Goal: Task Accomplishment & Management: Manage account settings

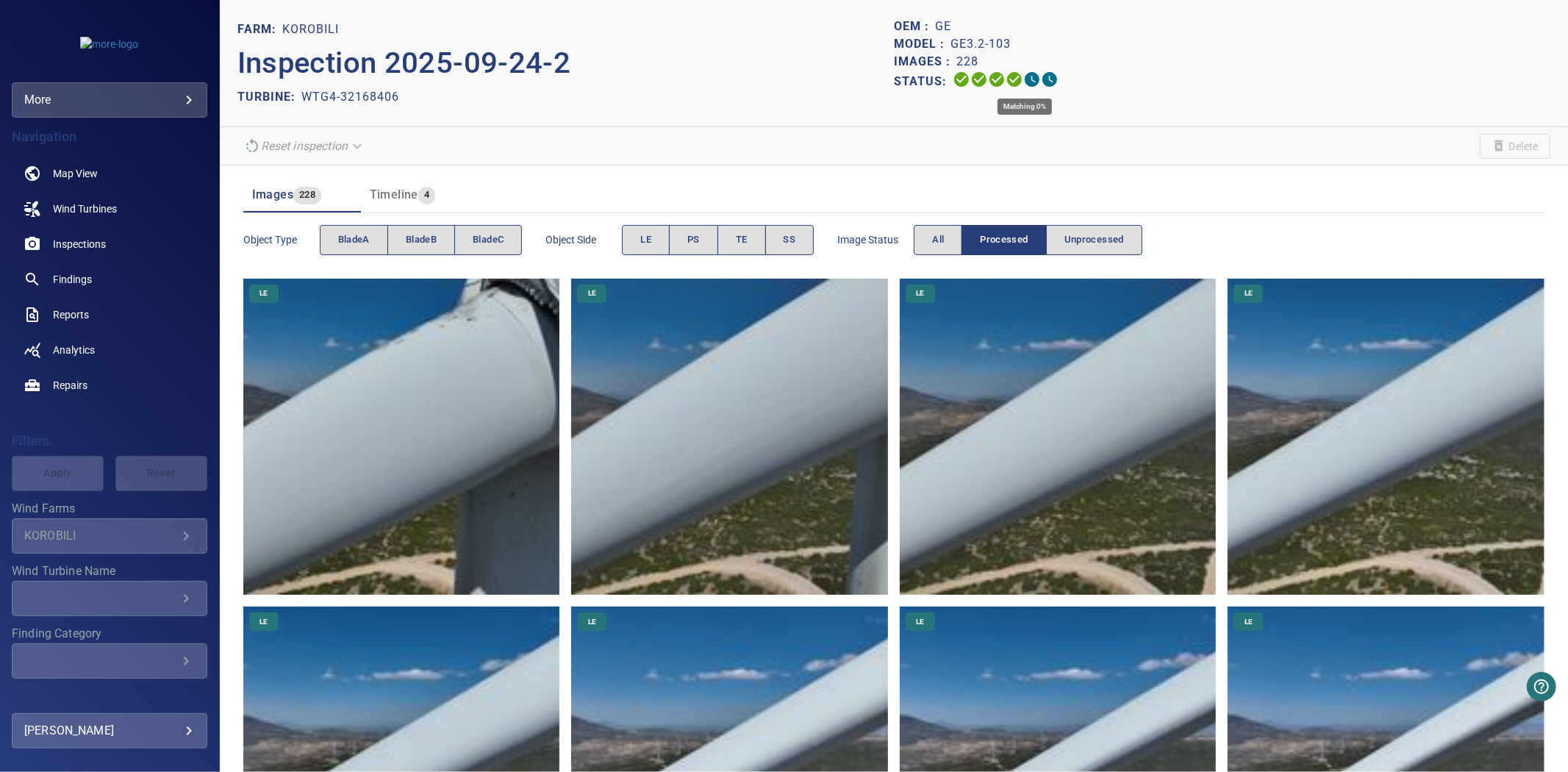
click at [1025, 84] on icon at bounding box center [1032, 79] width 15 height 15
click at [350, 253] on button "bladeA" at bounding box center [353, 240] width 68 height 30
click at [350, 250] on button "bladeA" at bounding box center [353, 240] width 68 height 30
click at [434, 243] on span "bladeB" at bounding box center [421, 240] width 31 height 17
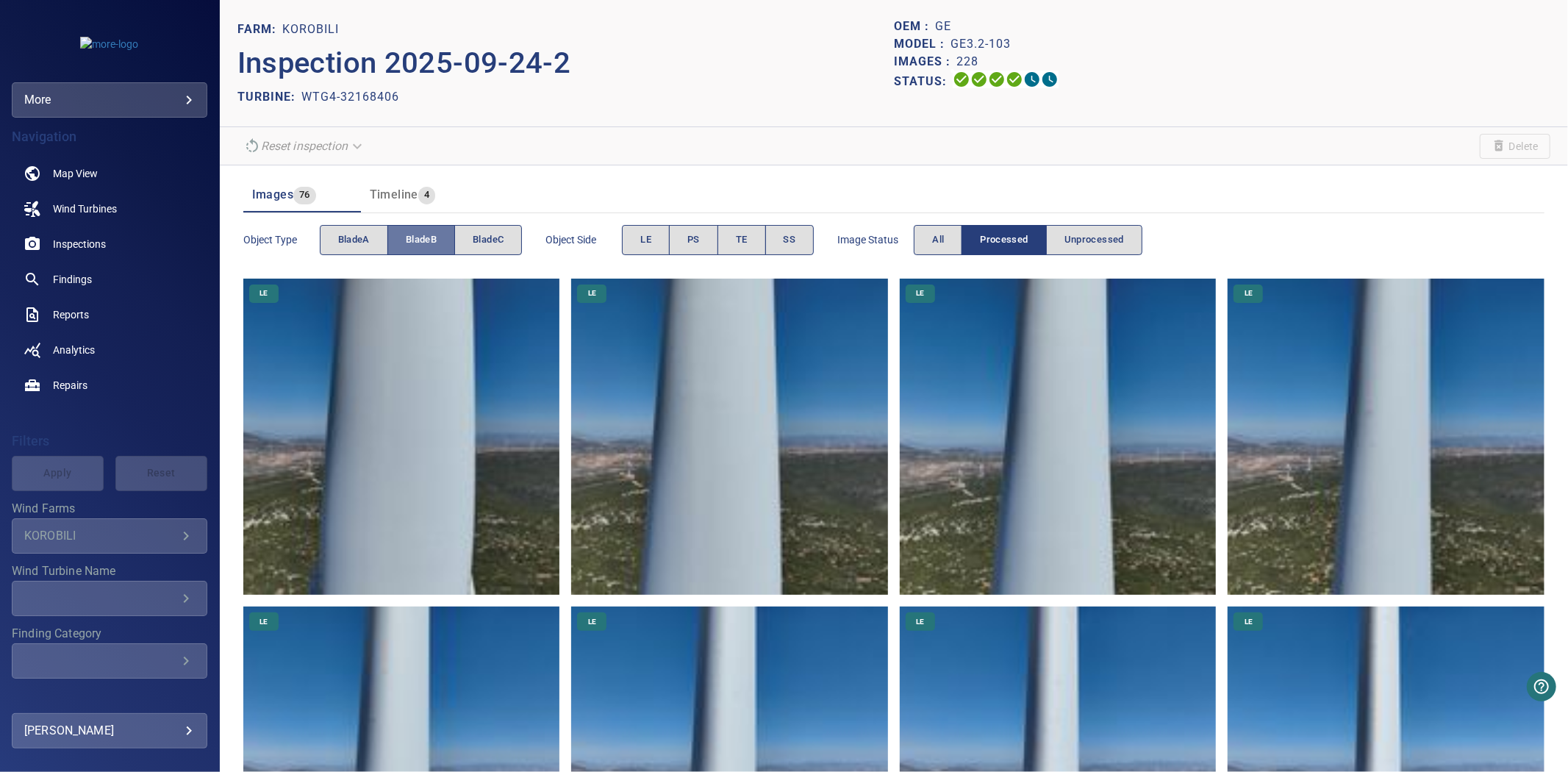
click at [433, 242] on span "bladeB" at bounding box center [421, 240] width 31 height 17
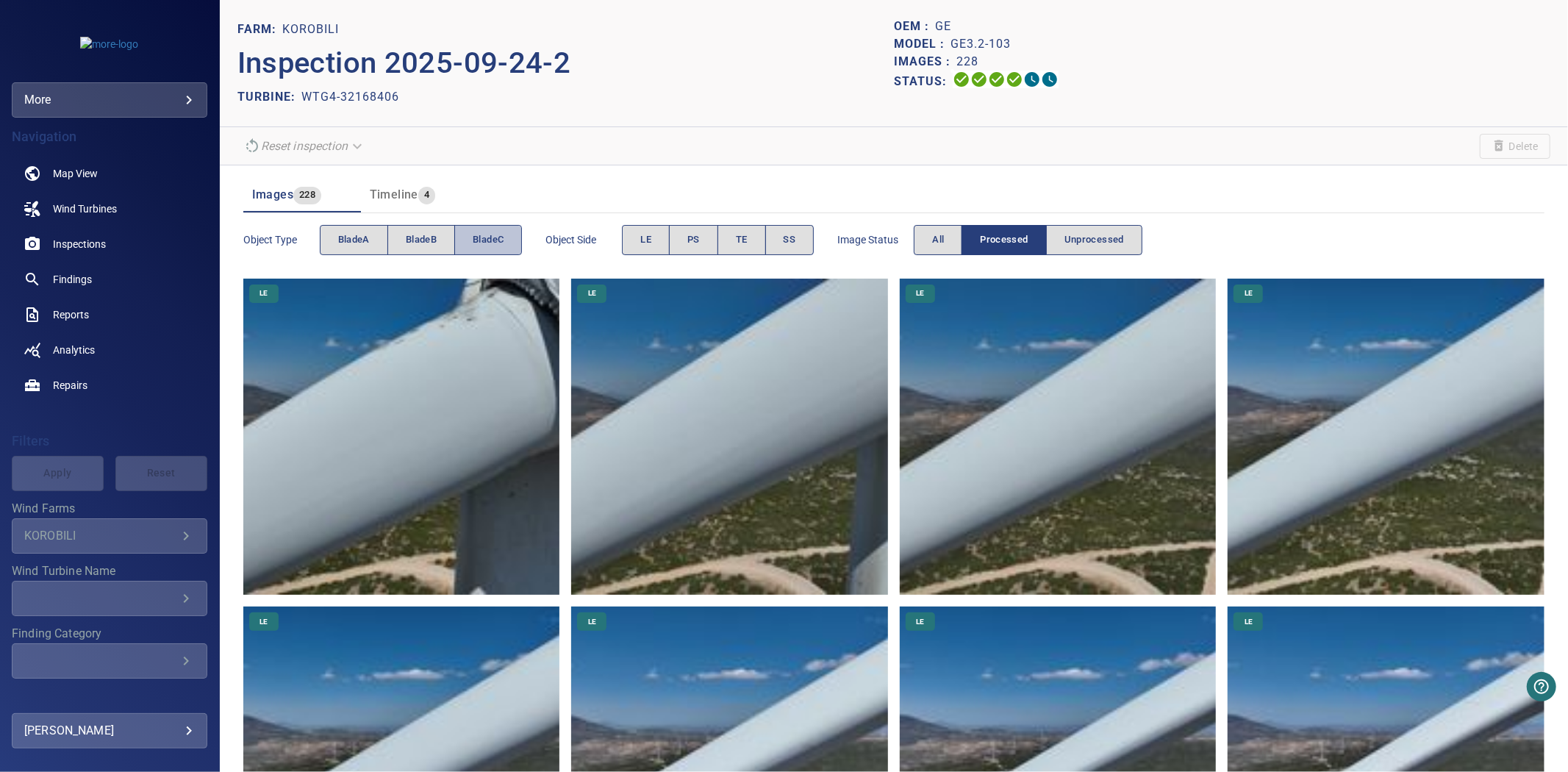
click at [495, 242] on span "bladeC" at bounding box center [488, 240] width 31 height 17
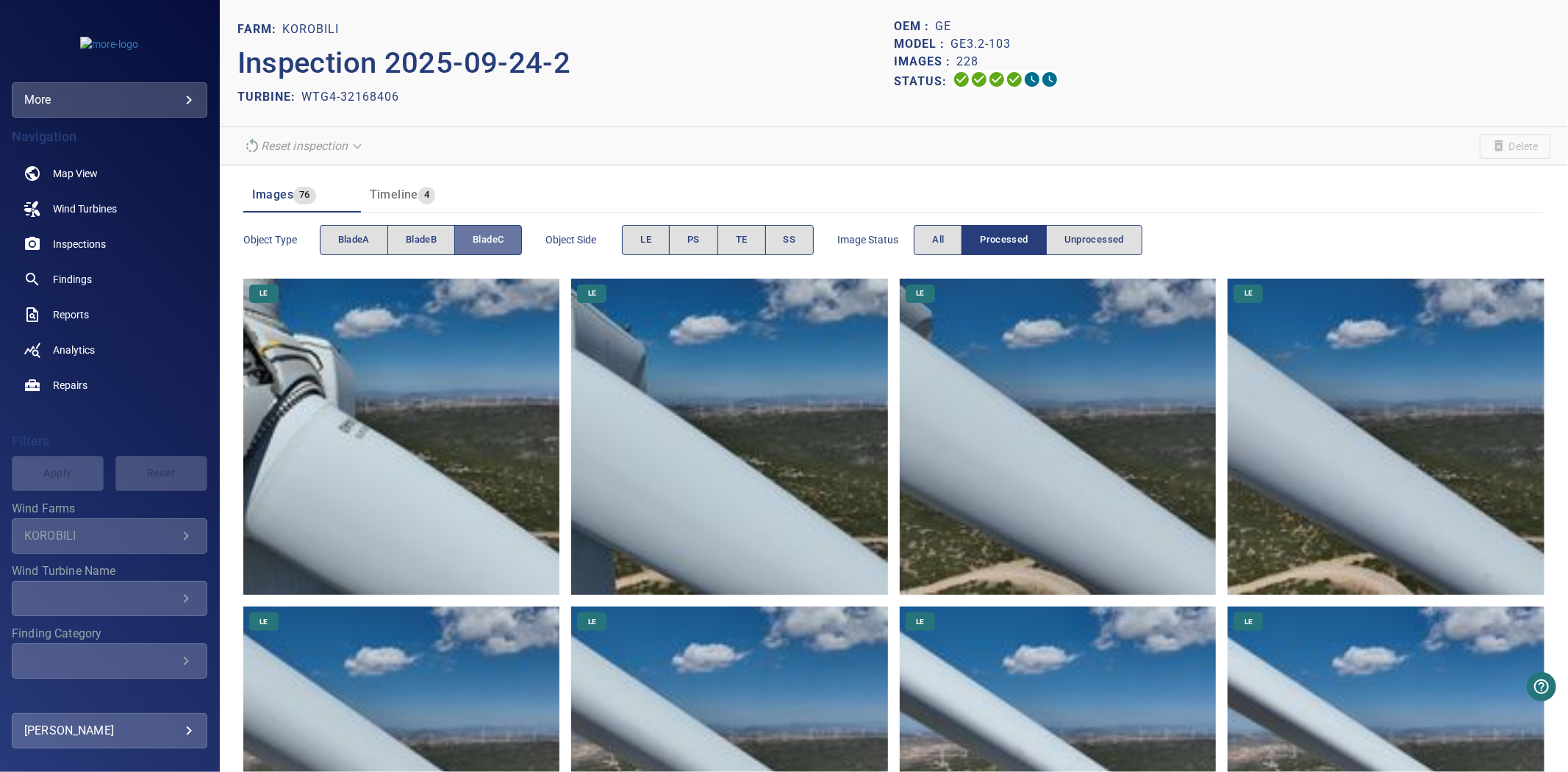
click at [495, 242] on span "bladeC" at bounding box center [488, 240] width 31 height 17
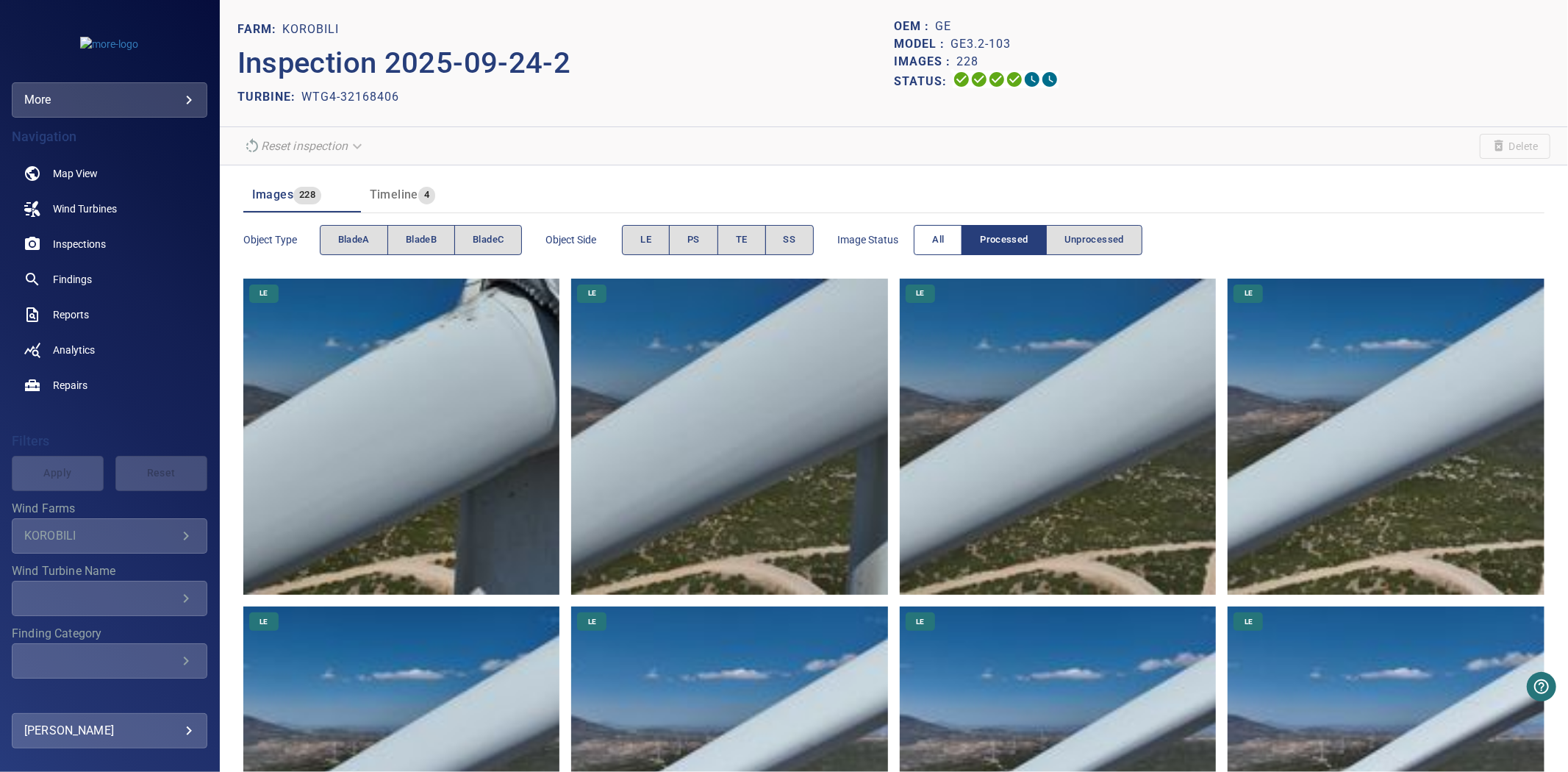
click at [938, 243] on span "All" at bounding box center [938, 240] width 12 height 17
click at [1005, 242] on span "Processed" at bounding box center [1004, 240] width 48 height 17
click at [1090, 236] on span "Unprocessed" at bounding box center [1094, 240] width 59 height 17
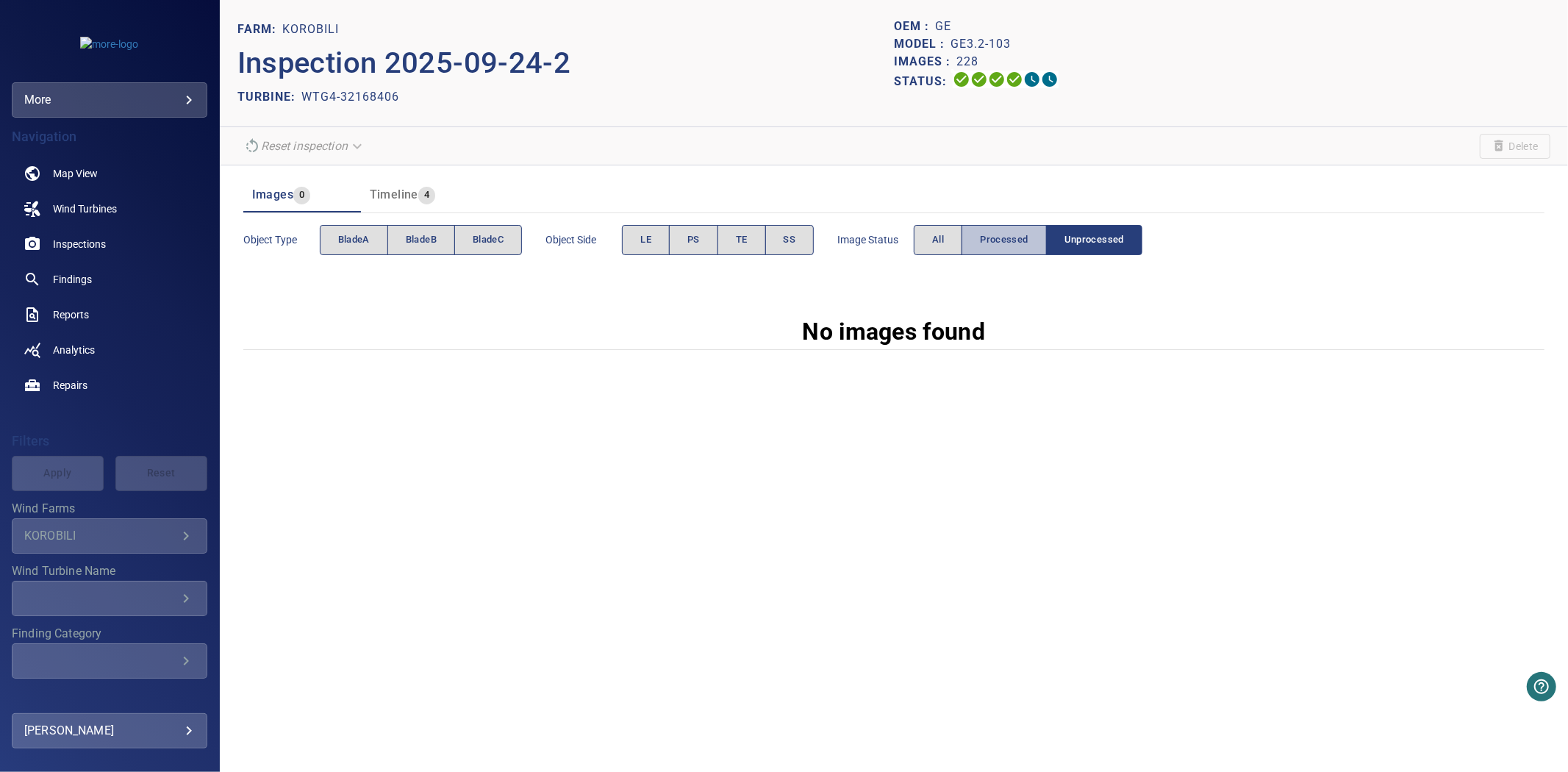
click at [981, 236] on button "Processed" at bounding box center [1004, 240] width 85 height 30
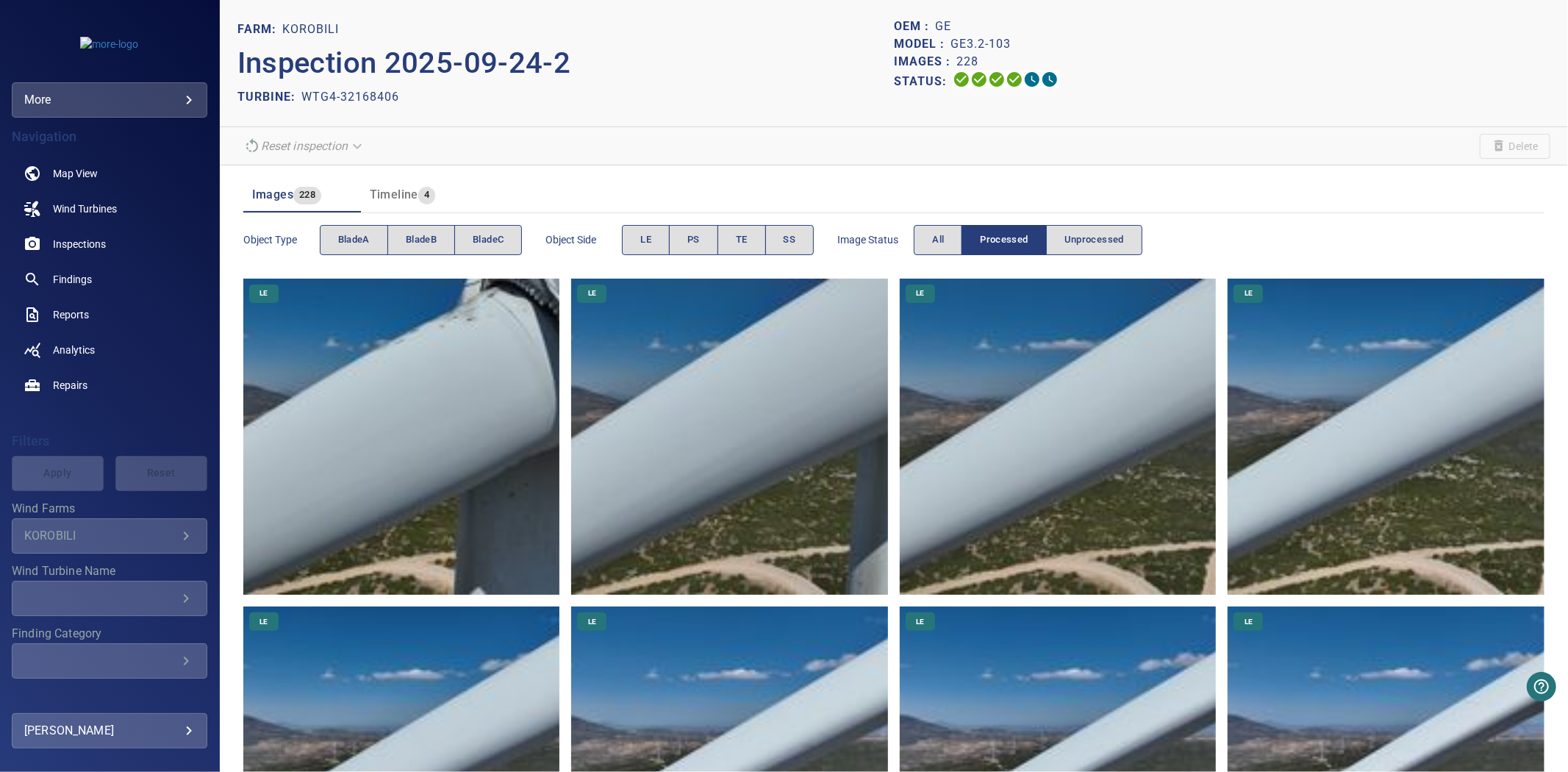
click at [894, 244] on span "Image Status" at bounding box center [875, 240] width 76 height 15
click at [935, 245] on span "All" at bounding box center [938, 240] width 12 height 17
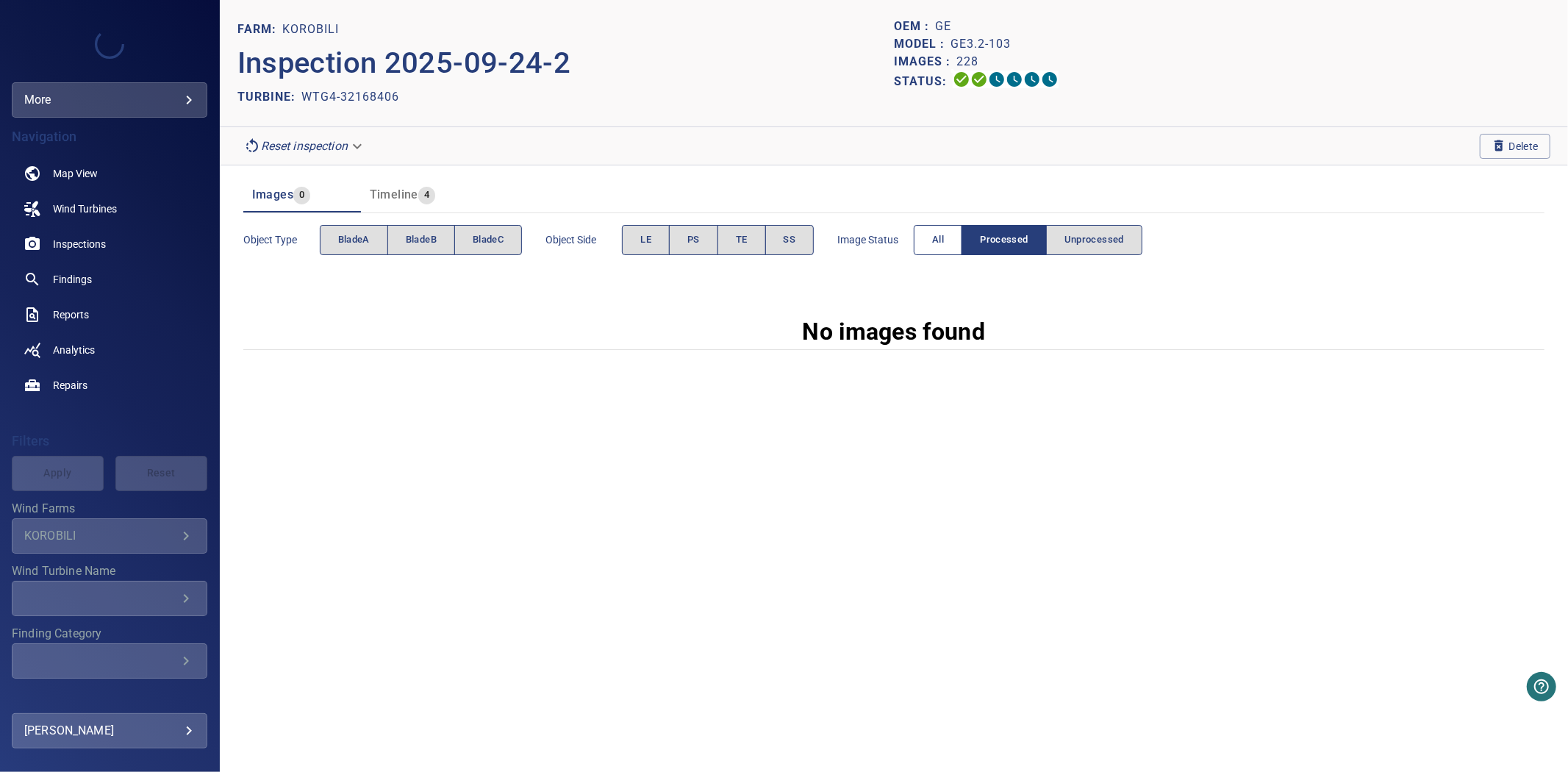
click at [934, 250] on button "All" at bounding box center [938, 240] width 49 height 30
click at [949, 250] on button "All" at bounding box center [938, 240] width 49 height 30
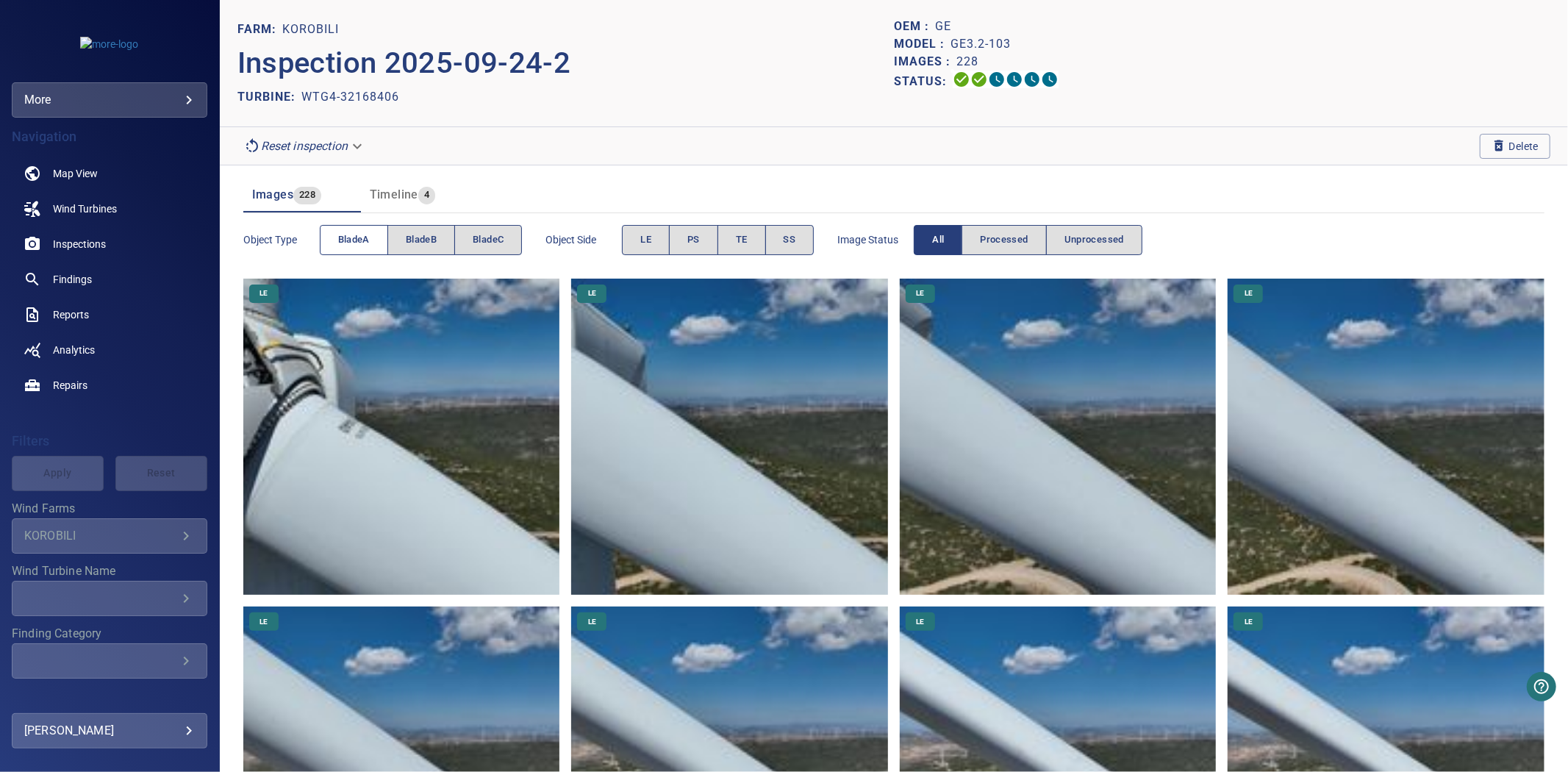
click at [357, 233] on span "bladeA" at bounding box center [354, 240] width 32 height 17
click at [433, 241] on span "bladeB" at bounding box center [421, 240] width 31 height 17
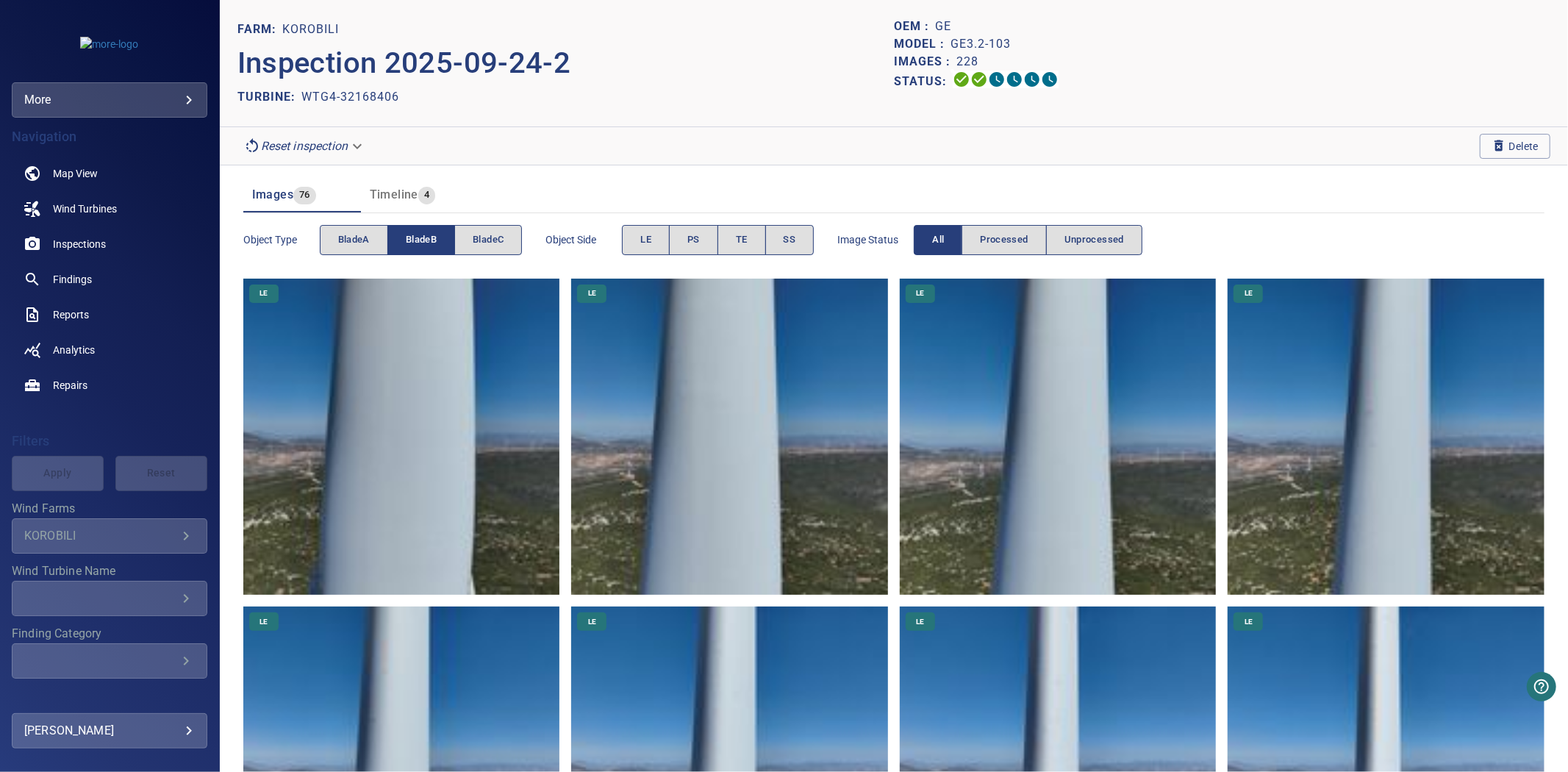
click at [433, 241] on span "bladeB" at bounding box center [421, 240] width 31 height 17
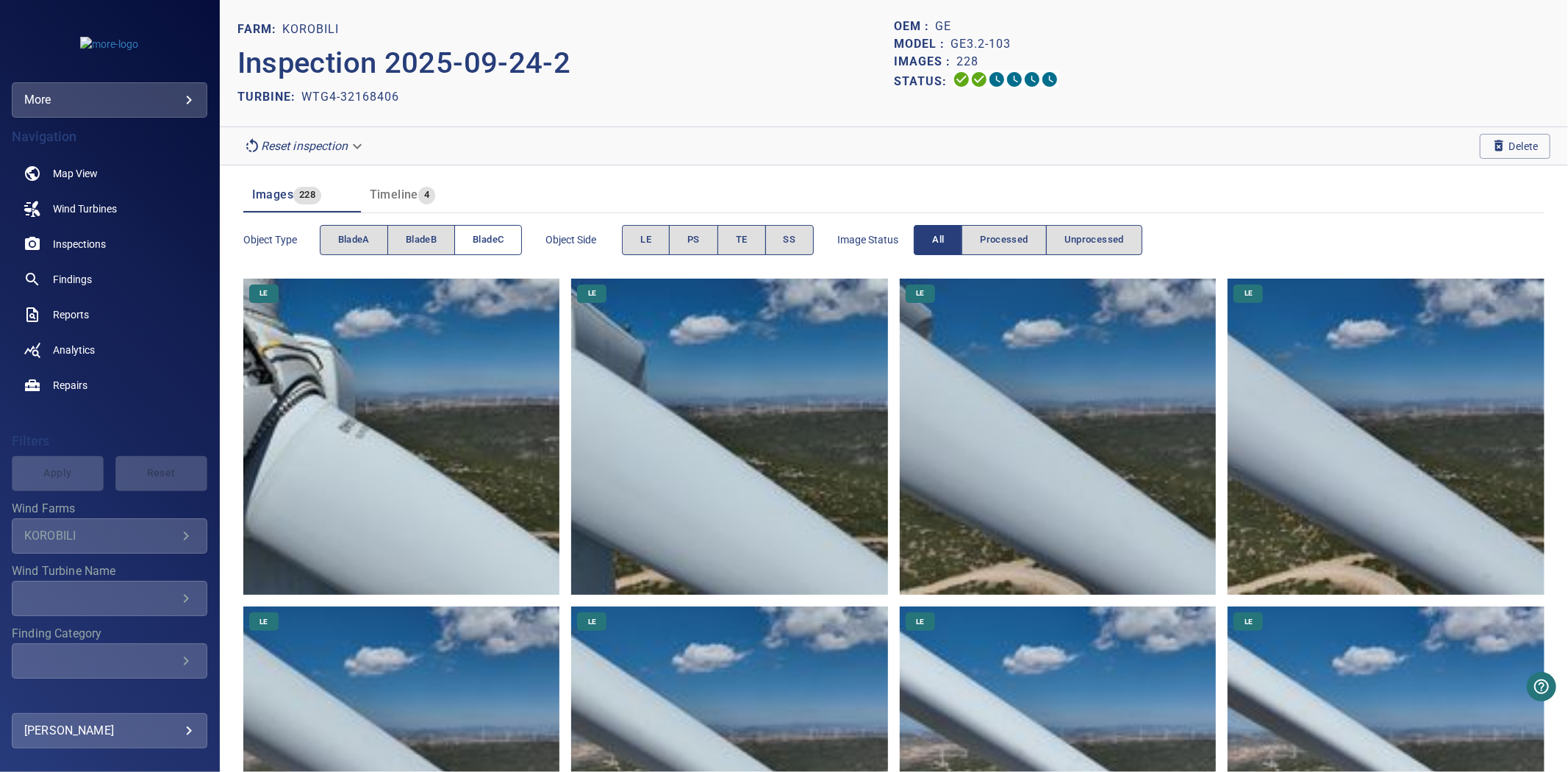
click at [498, 242] on span "bladeC" at bounding box center [488, 240] width 31 height 17
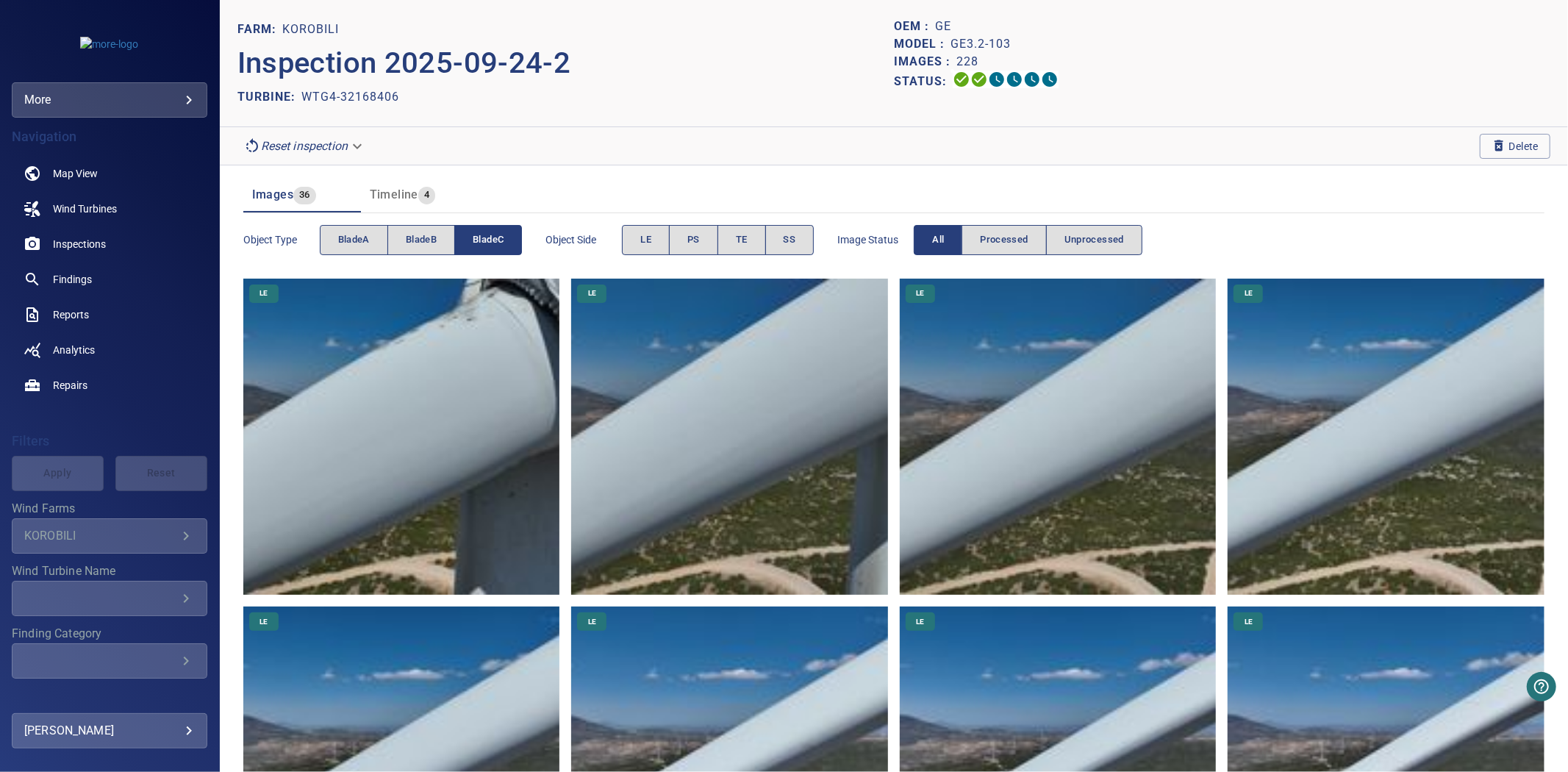
click at [498, 242] on span "bladeC" at bounding box center [488, 240] width 31 height 17
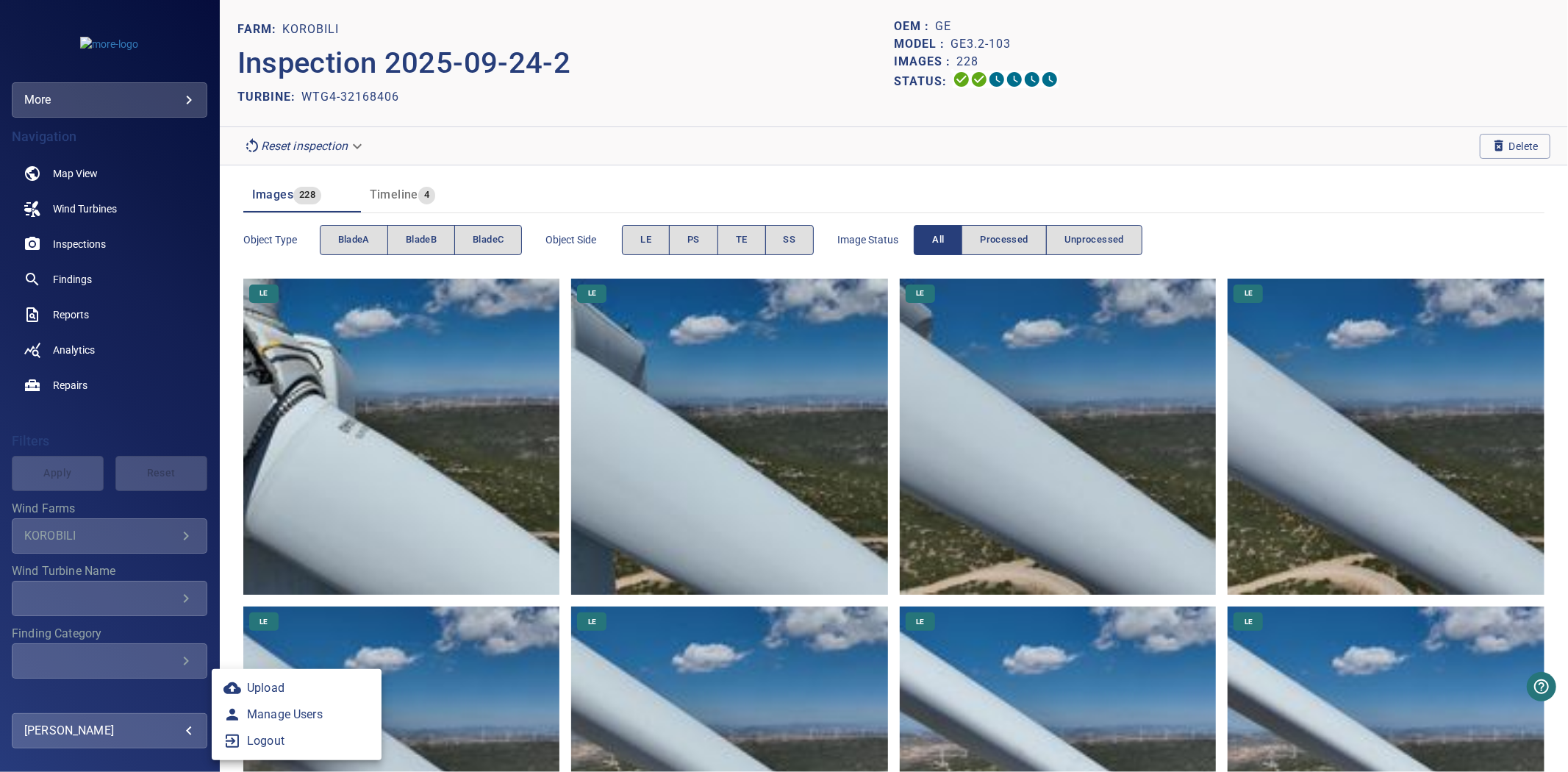
click at [142, 729] on body "**********" at bounding box center [784, 386] width 1568 height 772
click at [258, 721] on link "Manage Users" at bounding box center [296, 715] width 170 height 27
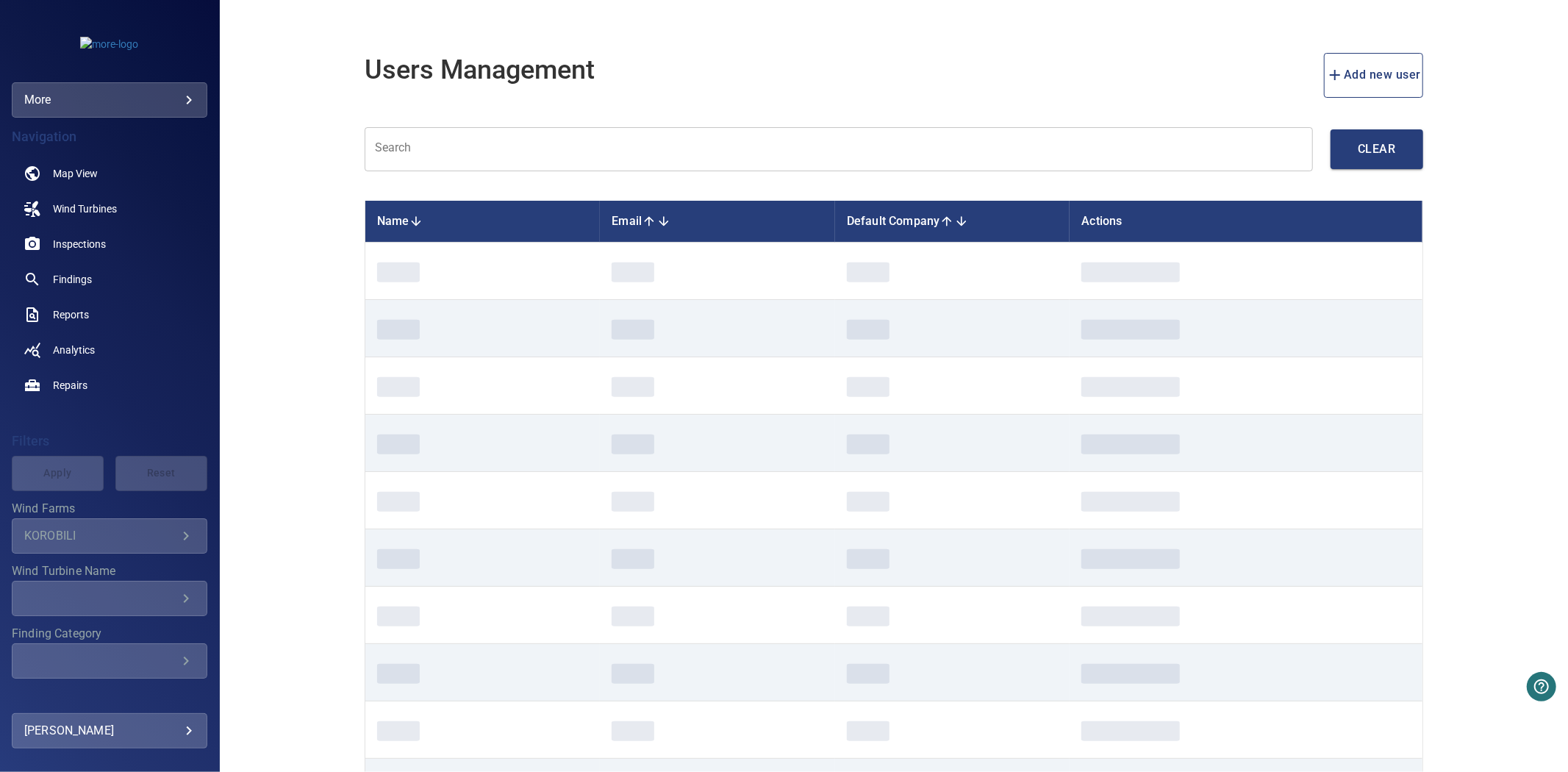
click at [513, 129] on input "text" at bounding box center [839, 149] width 949 height 45
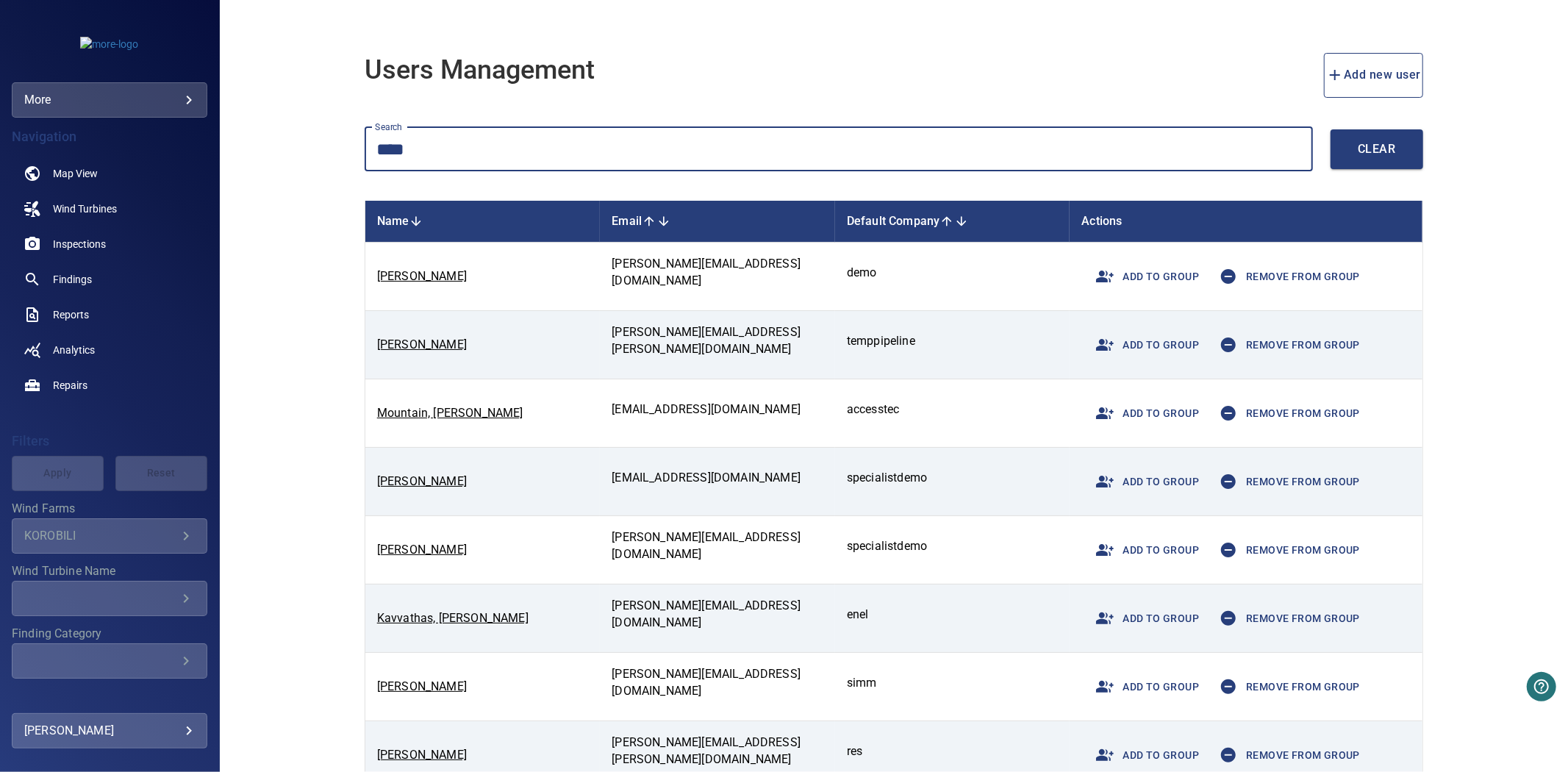
type input "****"
click at [1311, 497] on span "Remove from group" at bounding box center [1286, 481] width 150 height 35
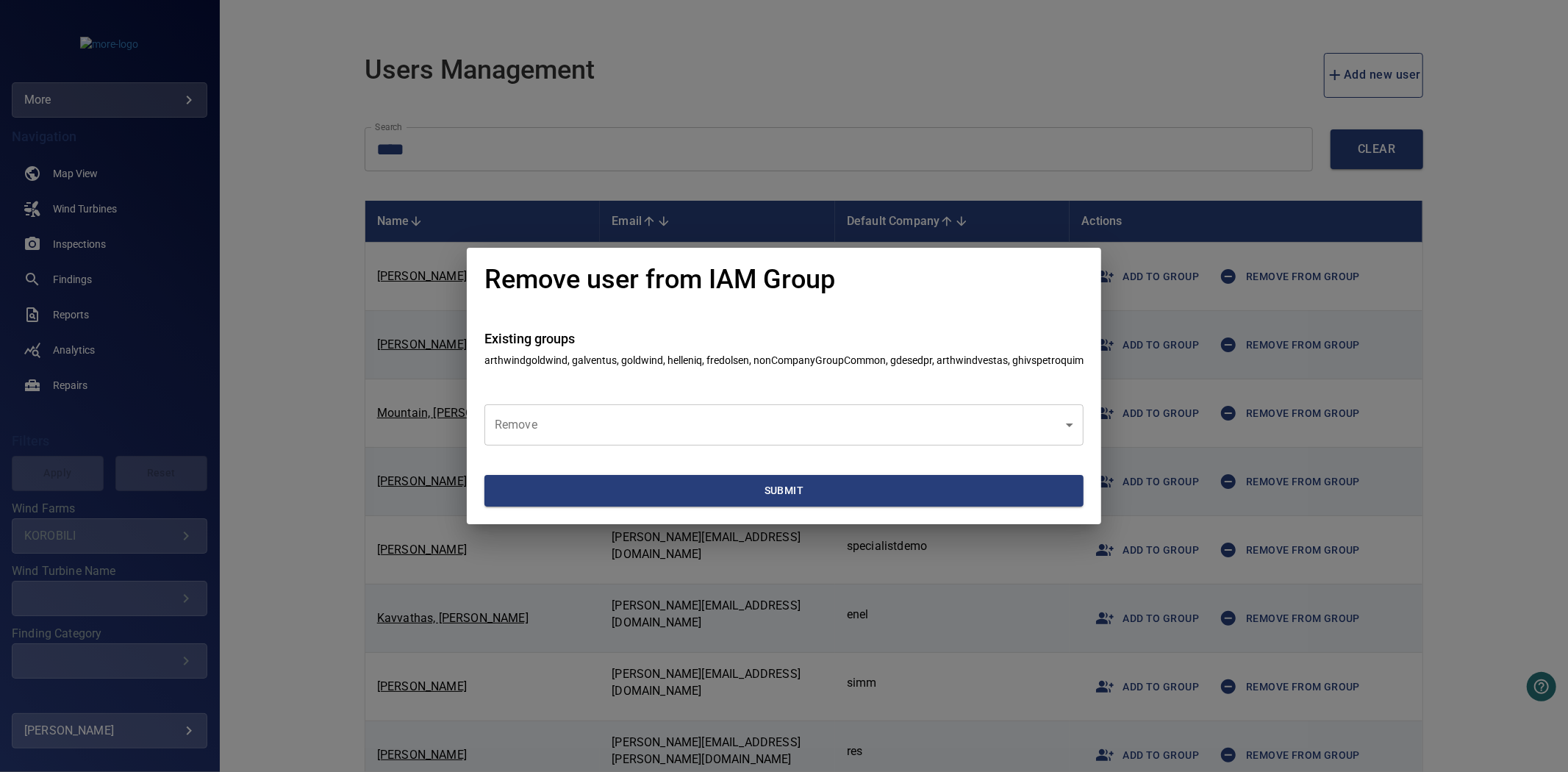
click at [957, 417] on body "**********" at bounding box center [784, 386] width 1568 height 772
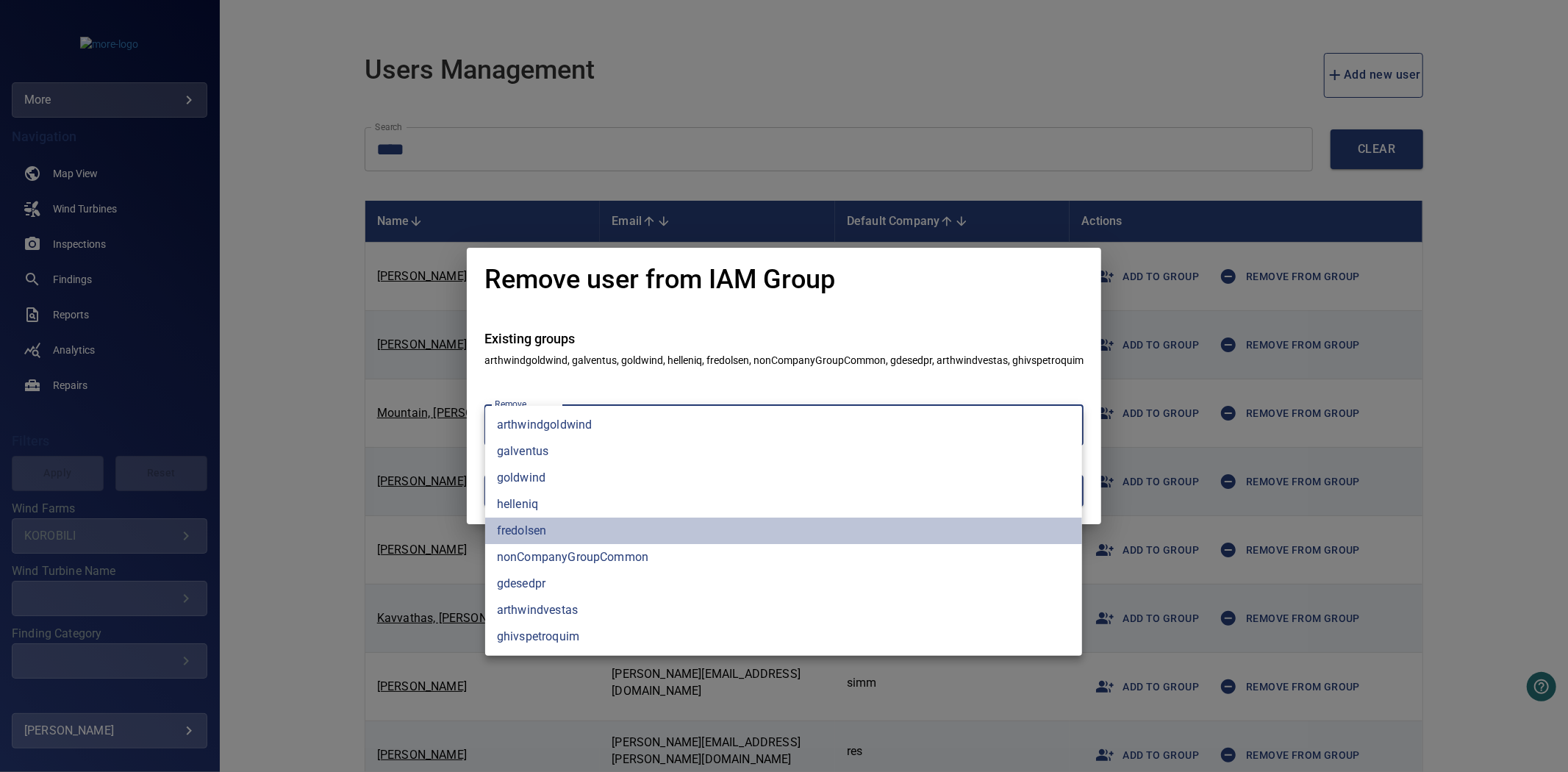
click at [604, 522] on li "fredolsen" at bounding box center [783, 531] width 597 height 27
type input "*********"
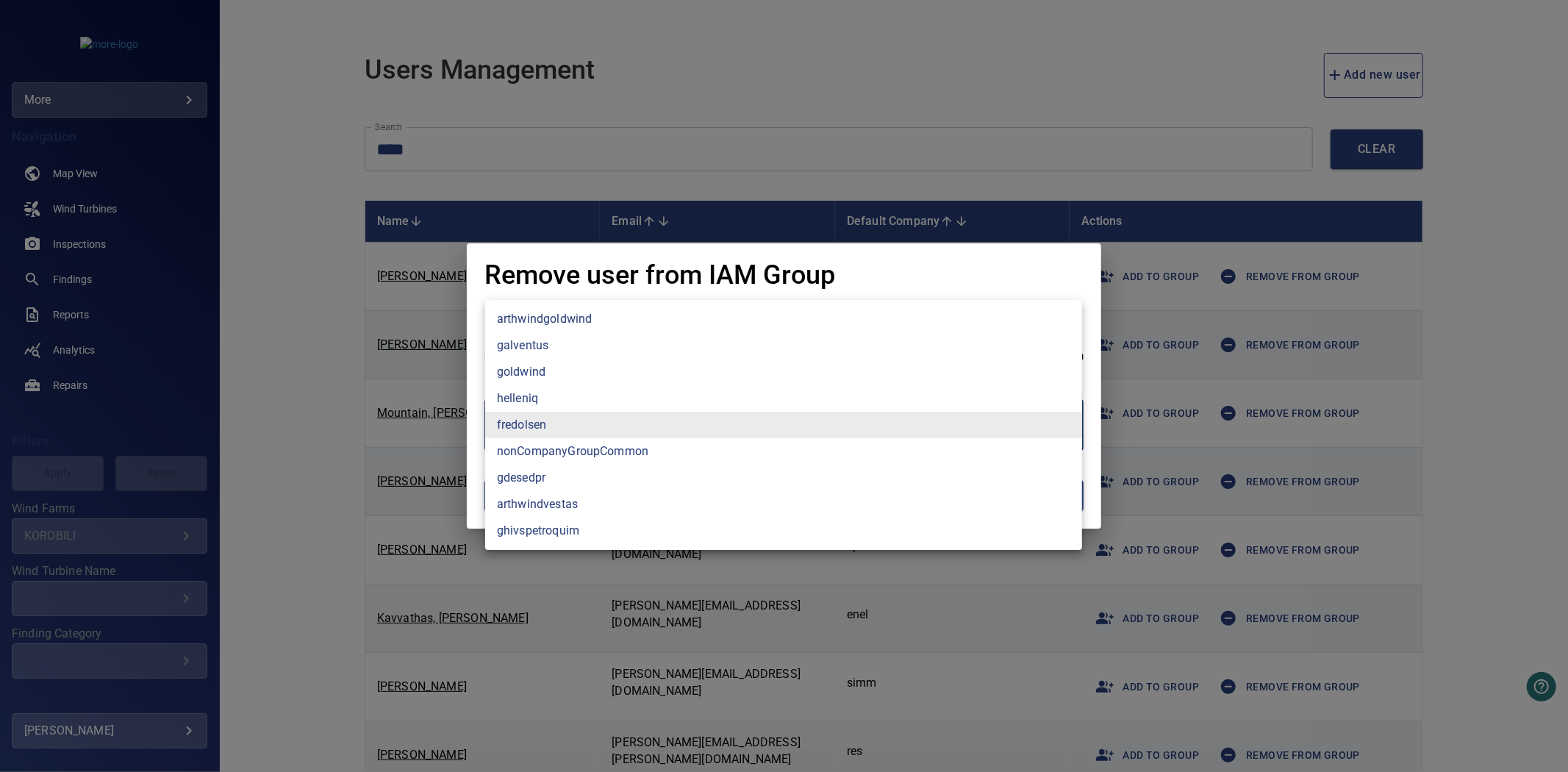
click at [353, 447] on div at bounding box center [784, 386] width 1568 height 772
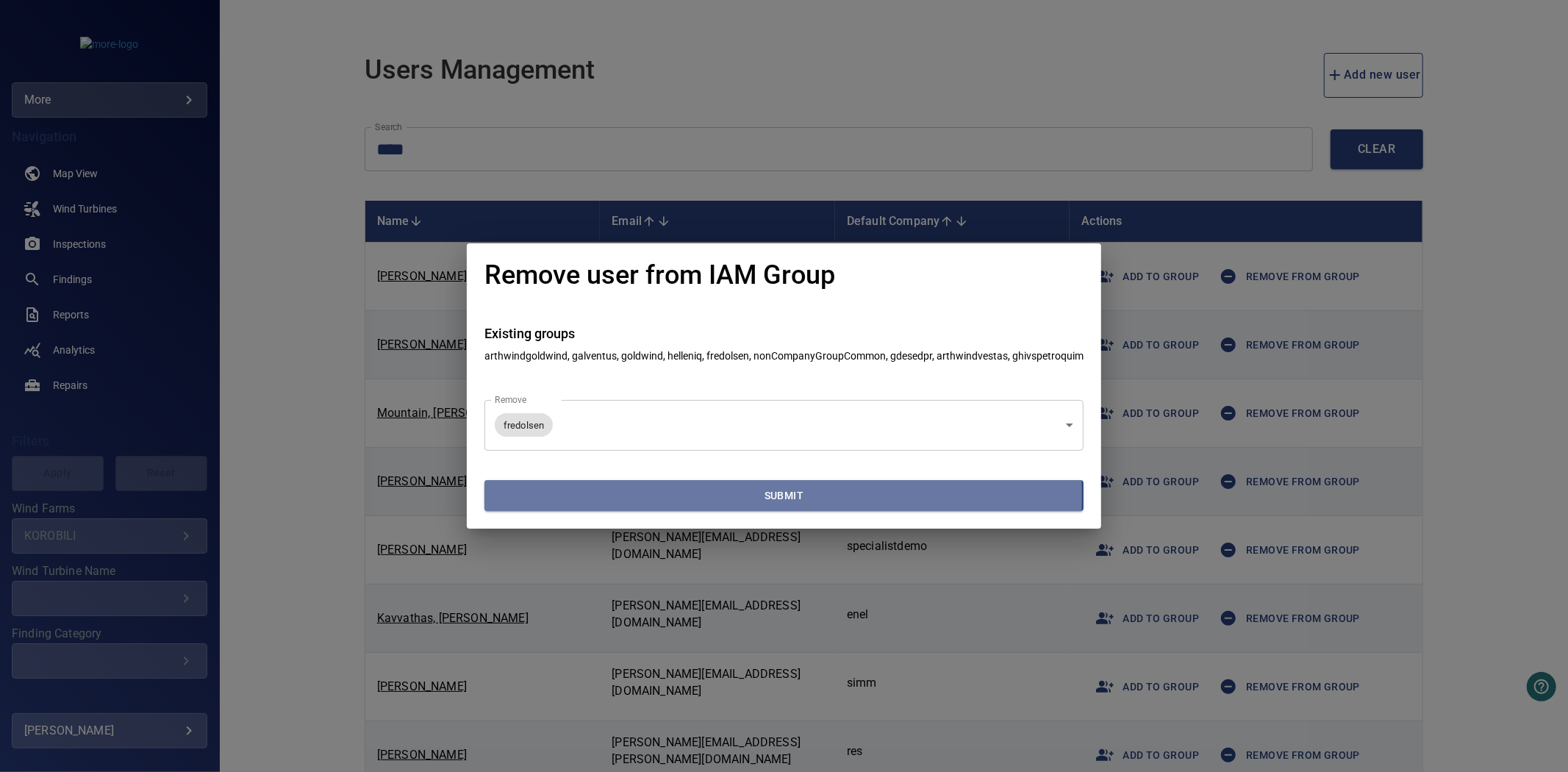
click at [629, 496] on span "Submit" at bounding box center [784, 495] width 588 height 19
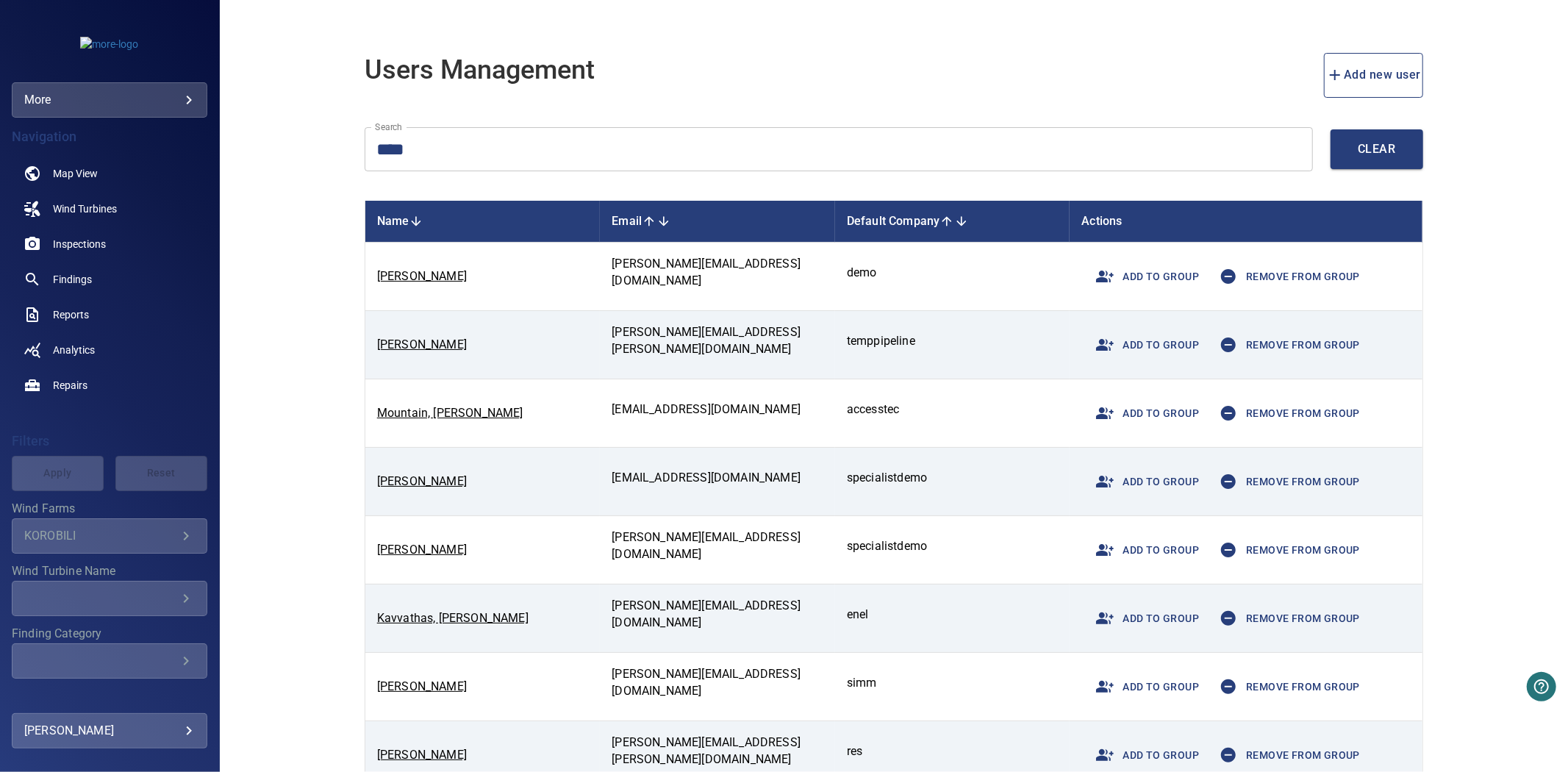
click at [1229, 485] on icon "button" at bounding box center [1229, 481] width 18 height 18
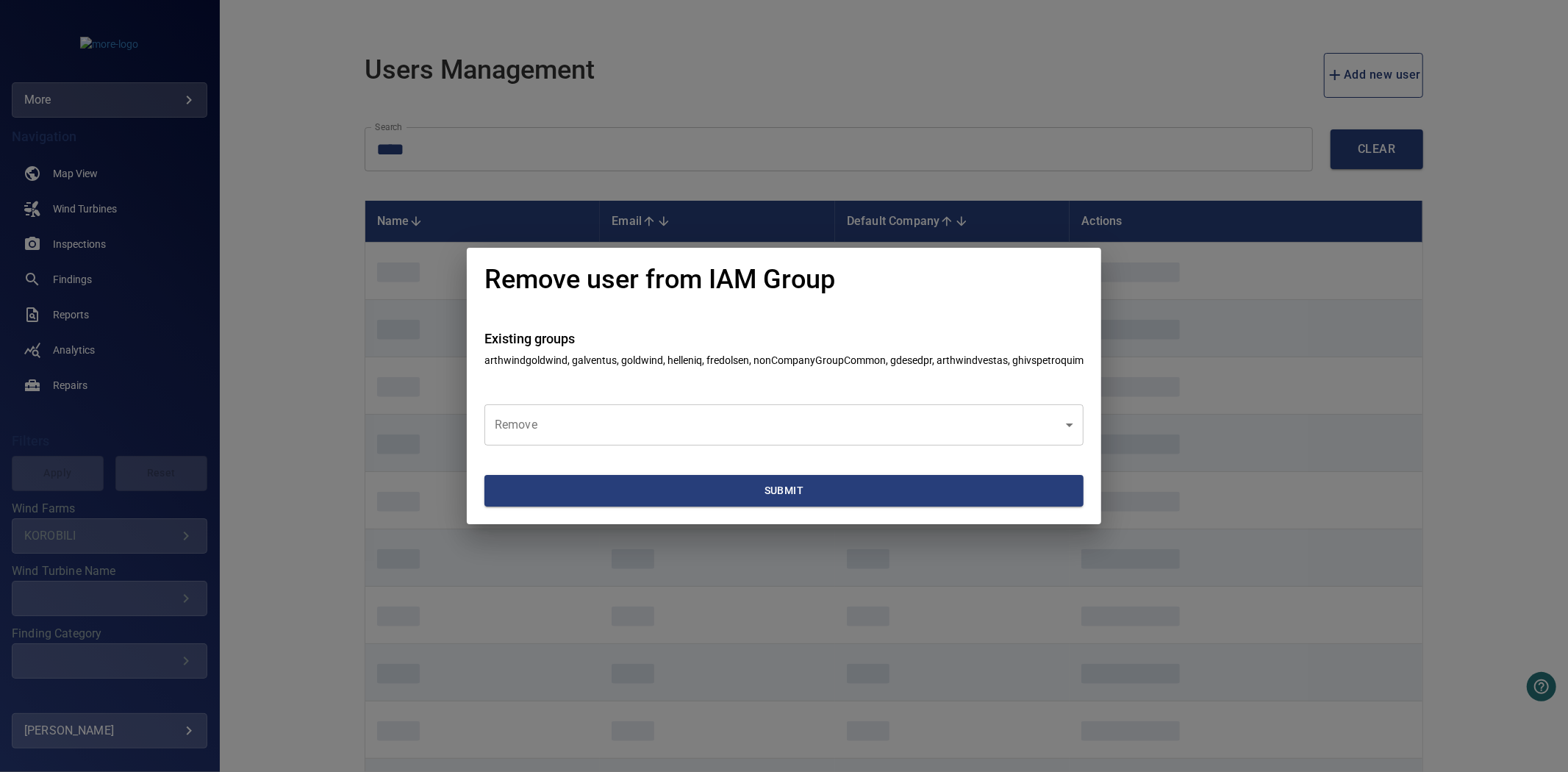
click at [811, 582] on div "Remove user from IAM Group Existing groups arthwindgoldwind, galventus, goldwin…" at bounding box center [784, 386] width 1568 height 772
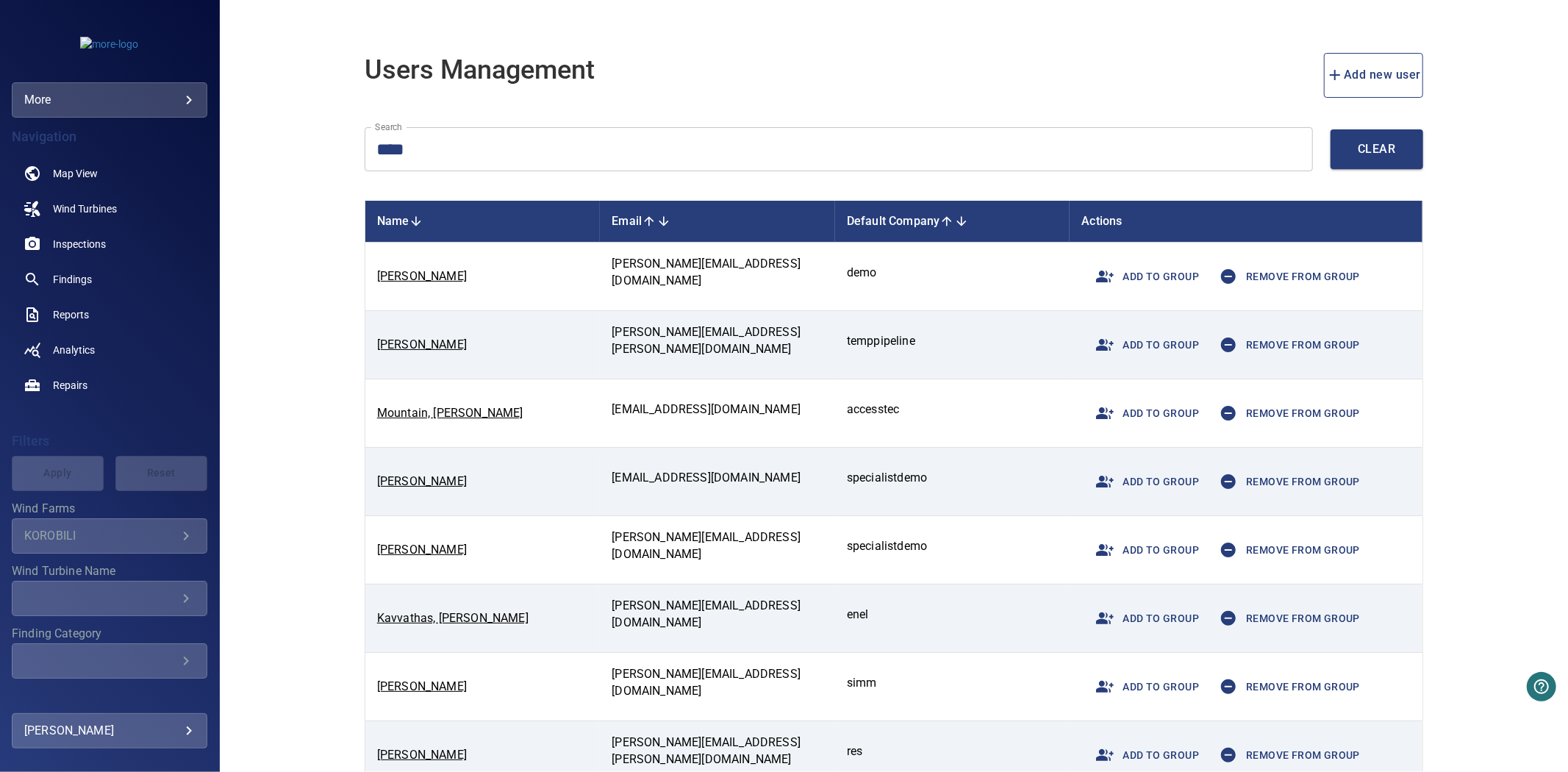
click at [1157, 486] on span "Add to group" at bounding box center [1143, 481] width 111 height 35
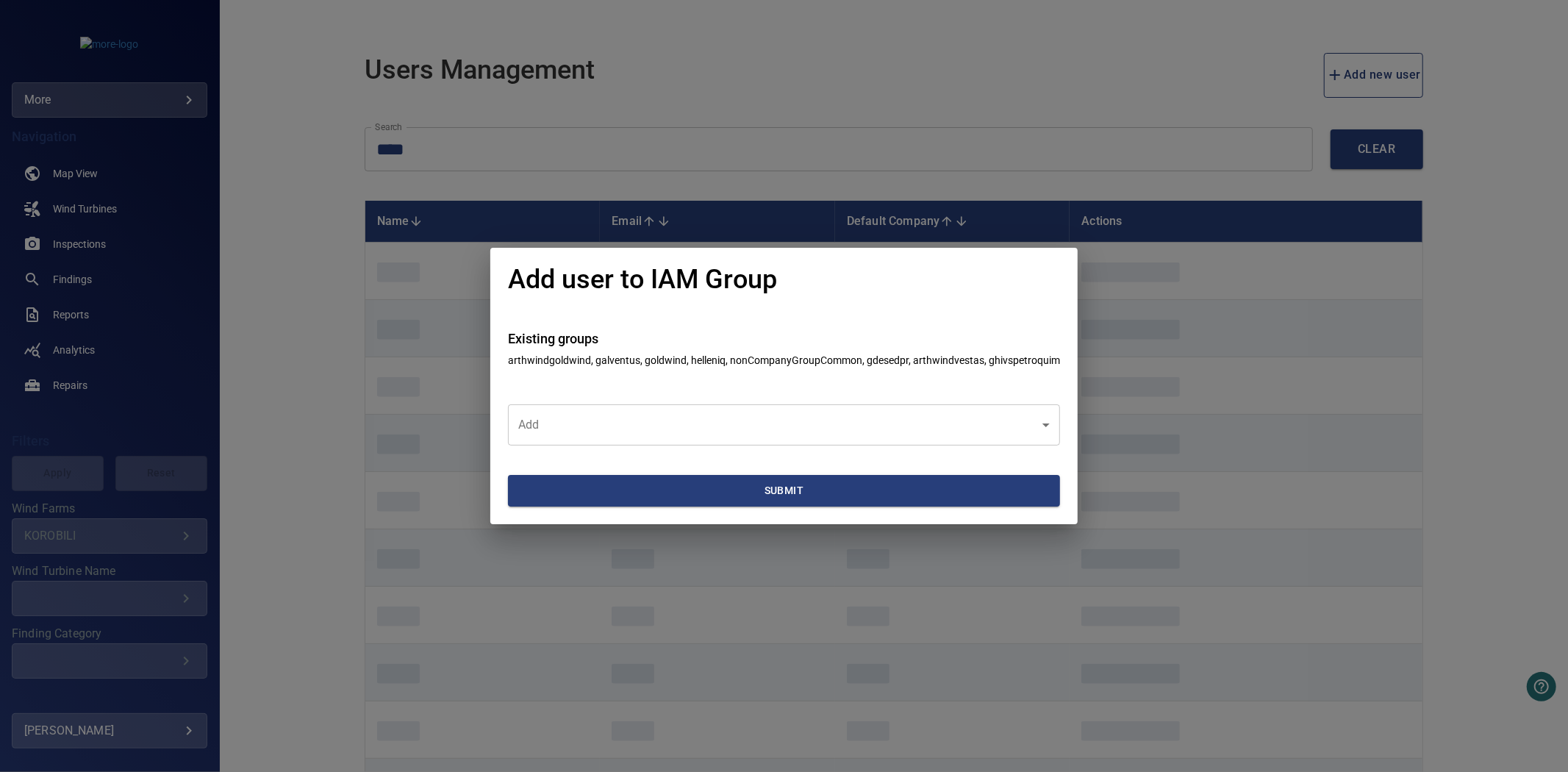
click at [838, 415] on body "**********" at bounding box center [784, 386] width 1568 height 772
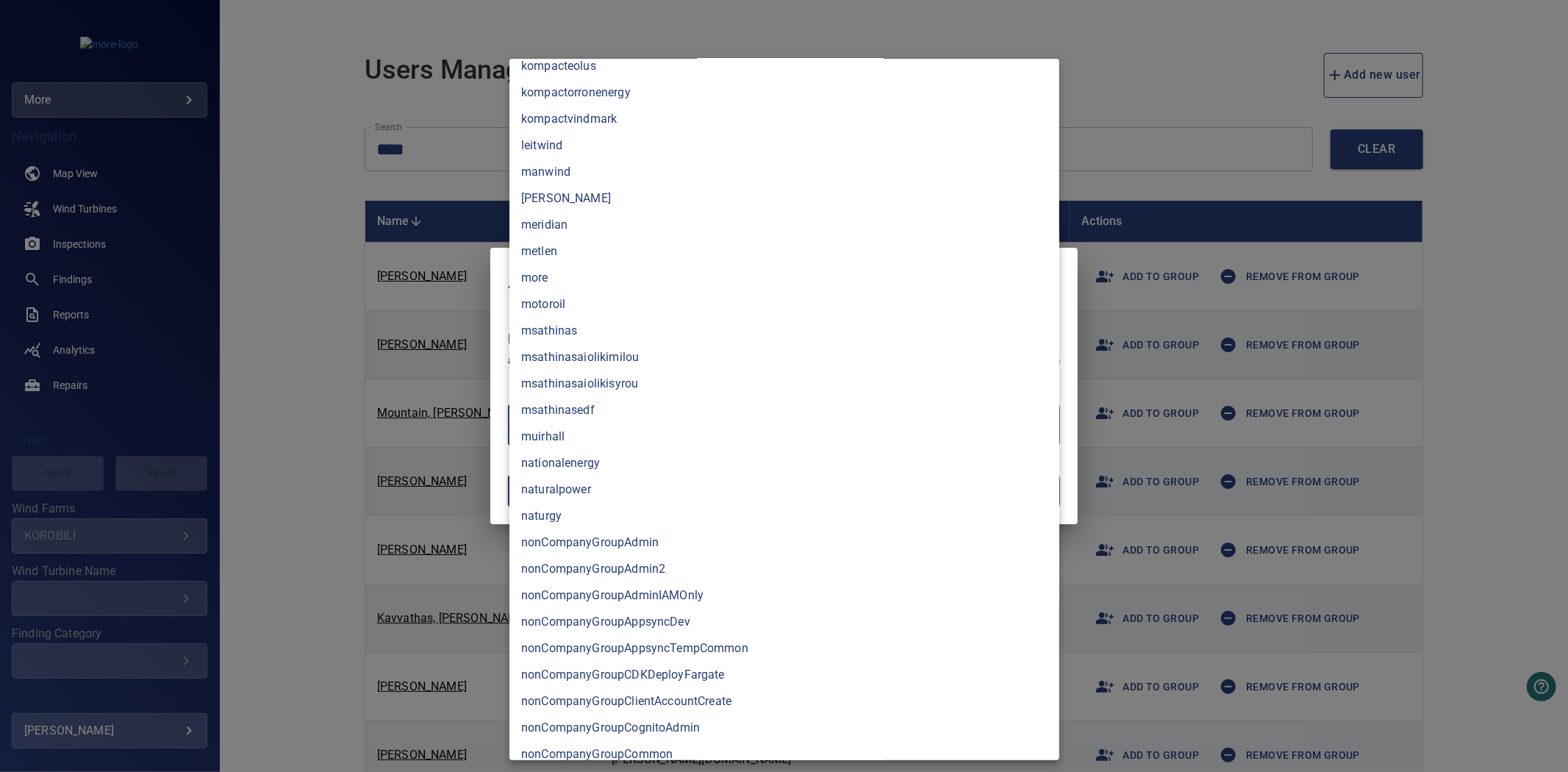
scroll to position [2776, 0]
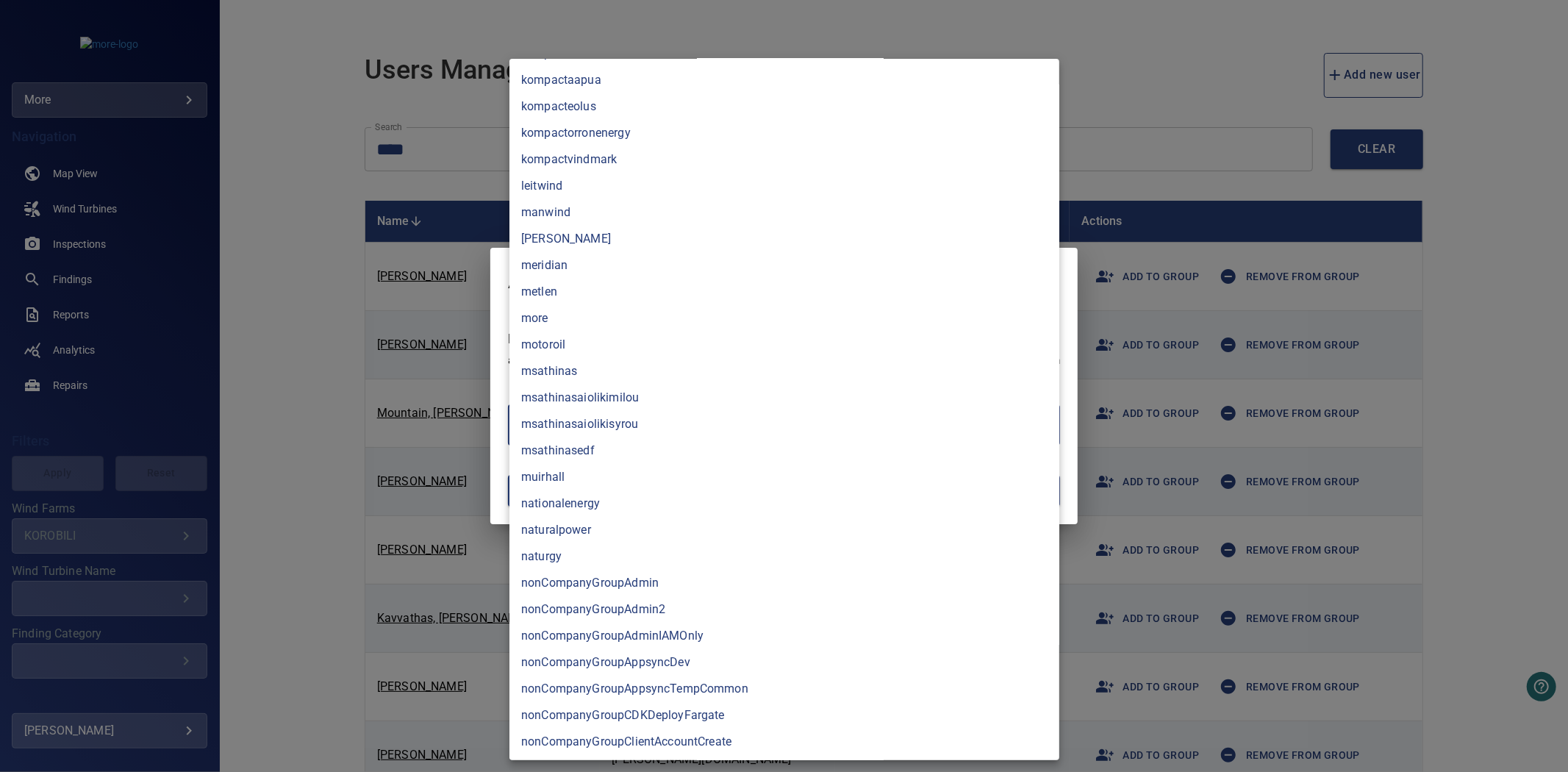
click at [597, 320] on li "more" at bounding box center [785, 318] width 550 height 27
type input "****"
click at [296, 302] on div at bounding box center [784, 386] width 1568 height 772
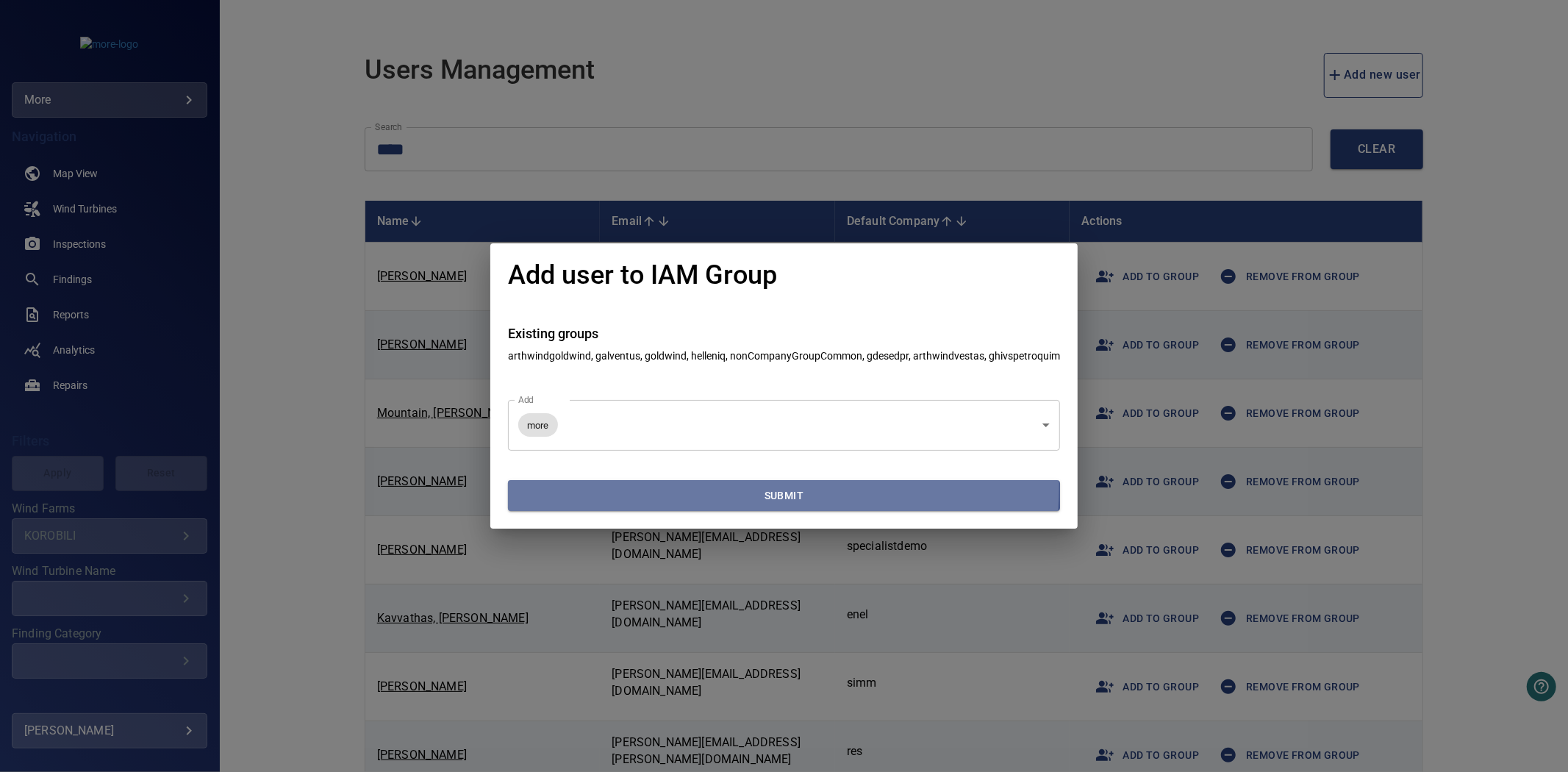
click at [626, 487] on span "Submit" at bounding box center [784, 495] width 541 height 19
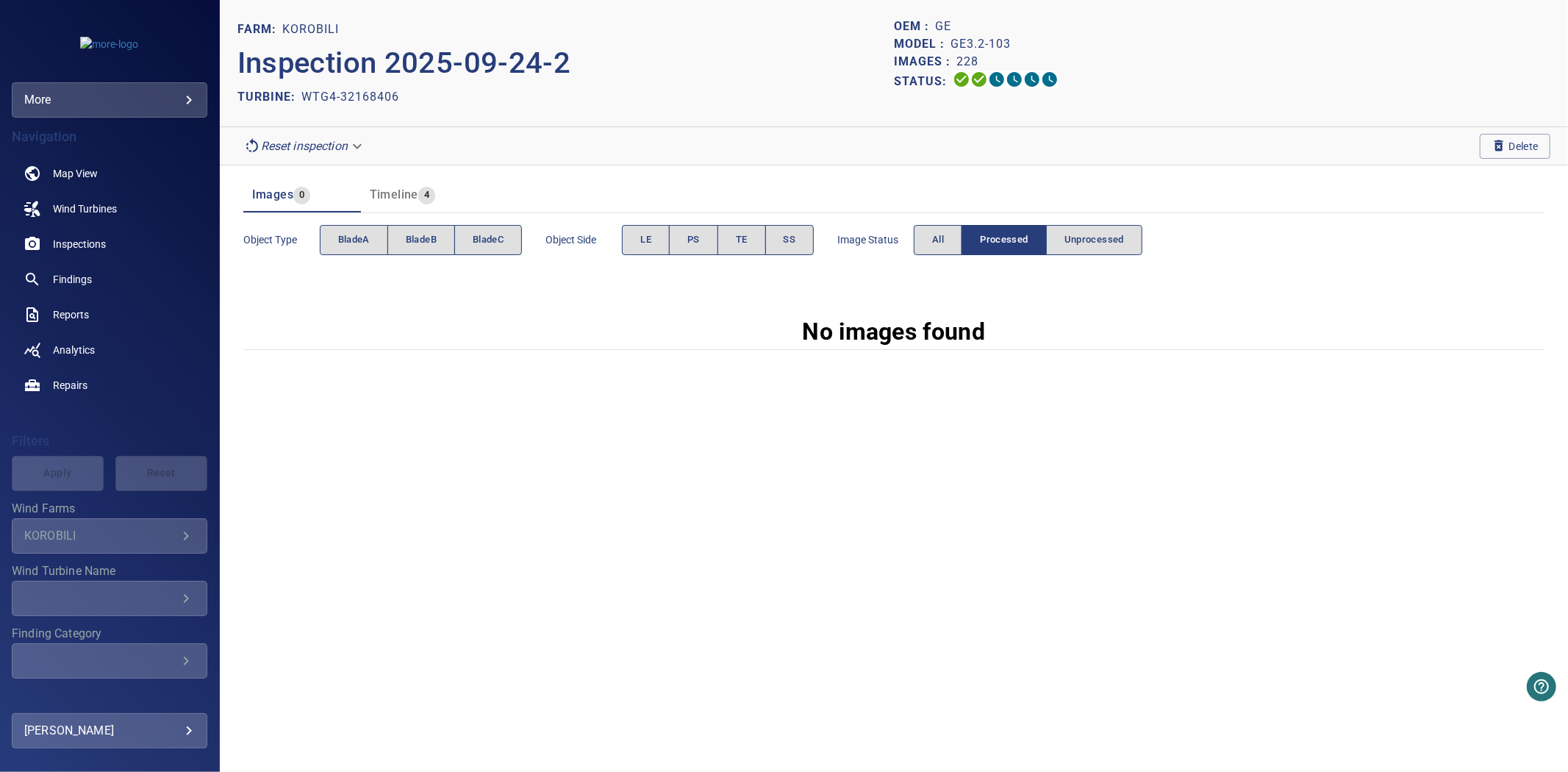
click at [935, 257] on div "Image Status All Processed Unprocessed" at bounding box center [989, 240] width 305 height 42
click at [942, 245] on span "All" at bounding box center [938, 240] width 12 height 17
